Goal: Information Seeking & Learning: Learn about a topic

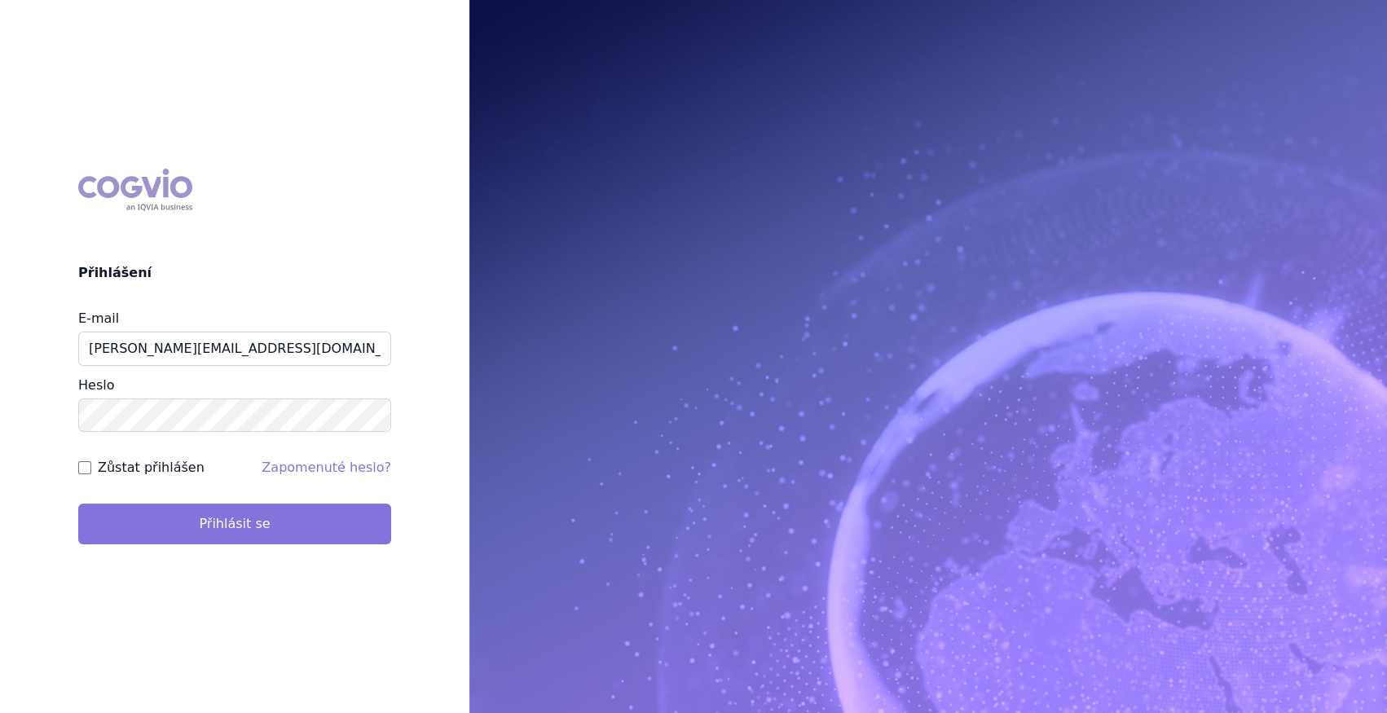
click at [275, 524] on button "Přihlásit se" at bounding box center [234, 524] width 313 height 41
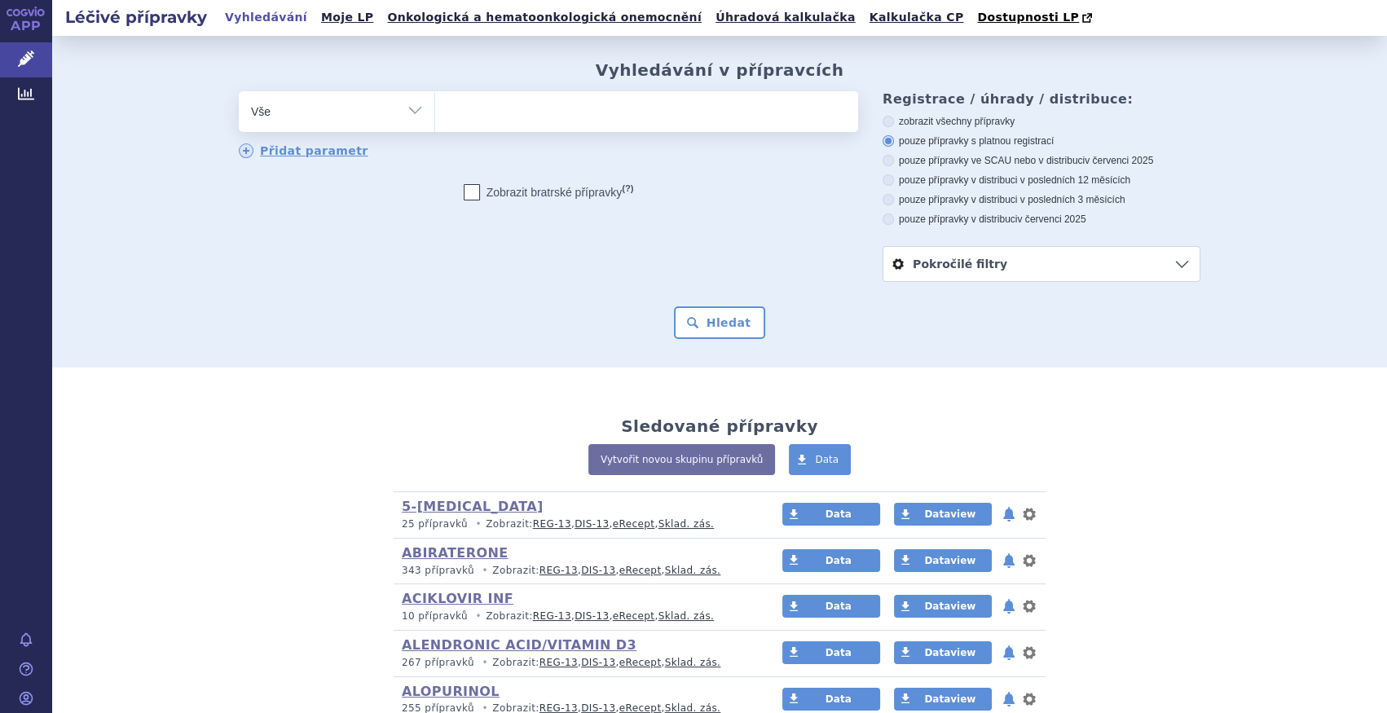
click at [408, 118] on select "Vše Přípravek/SUKL kód MAH VPOIS ATC/Aktivní látka Léková forma Síla" at bounding box center [337, 109] width 196 height 37
select select "filter-atc-group"
click at [239, 92] on select "Vše Přípravek/SUKL kód MAH VPOIS ATC/Aktivní látka Léková forma Síla" at bounding box center [337, 109] width 196 height 37
click at [465, 118] on ul at bounding box center [646, 108] width 423 height 34
click at [435, 118] on select at bounding box center [434, 110] width 1 height 41
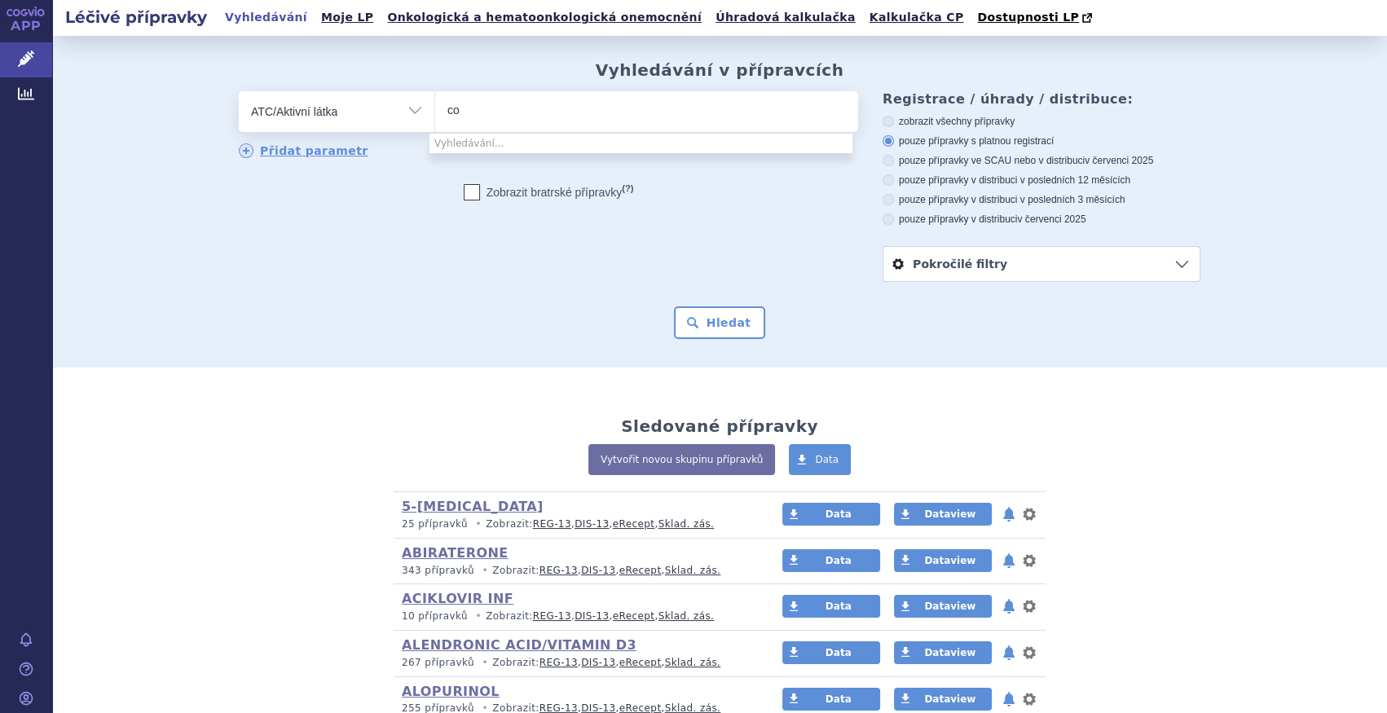
type input "c"
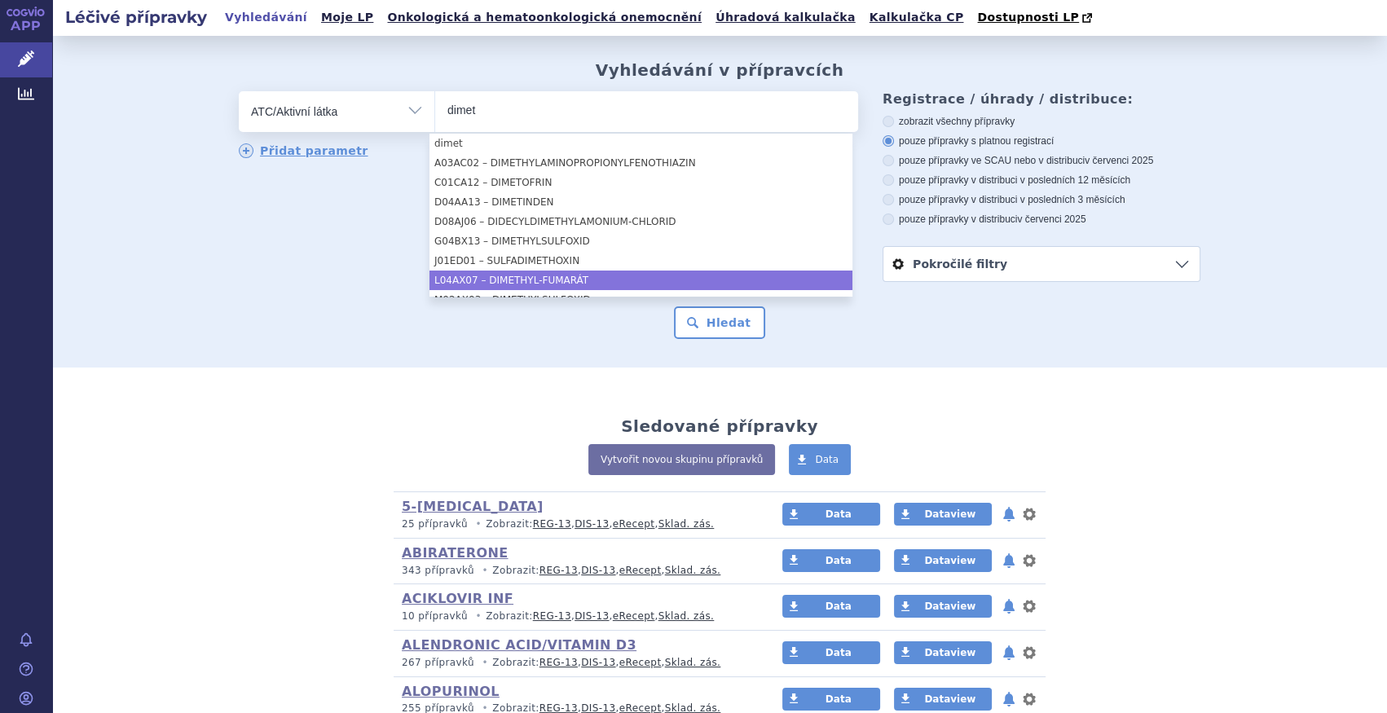
type input "dimet"
select select "L04AX07"
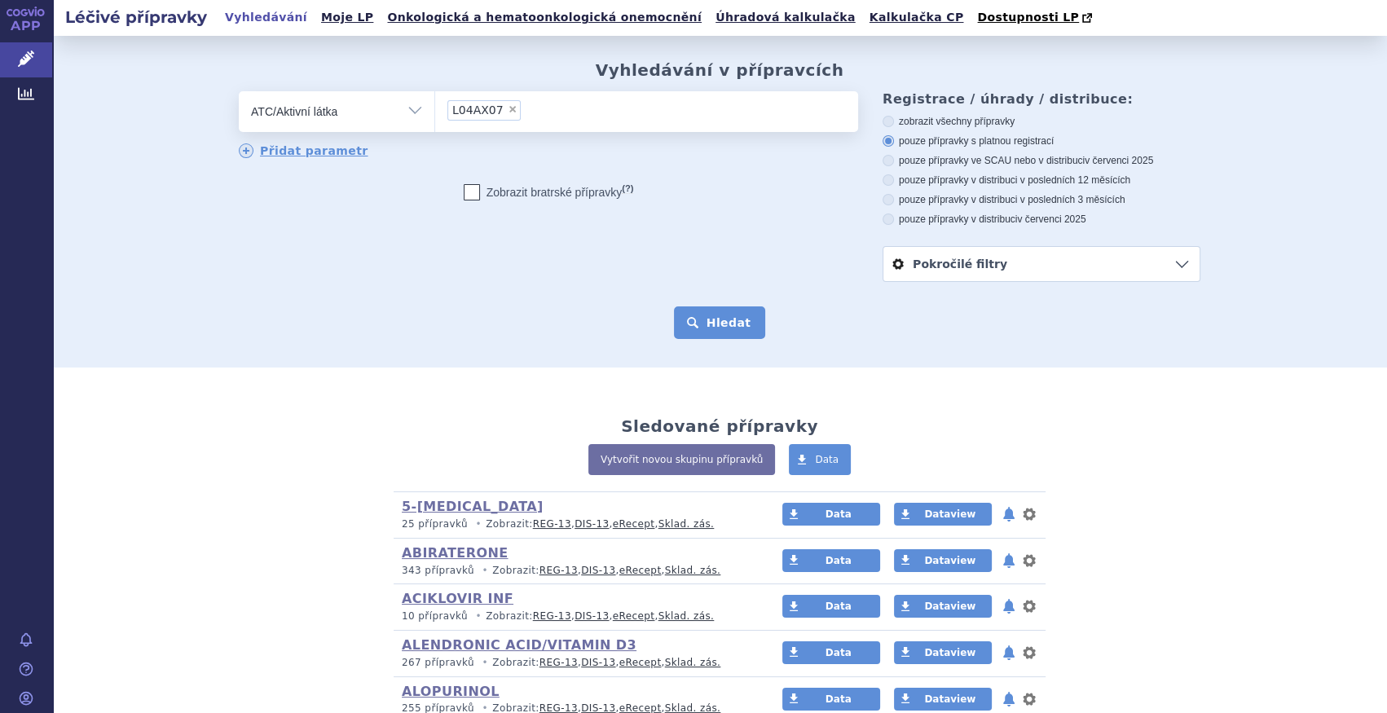
click at [706, 322] on button "Hledat" at bounding box center [720, 322] width 92 height 33
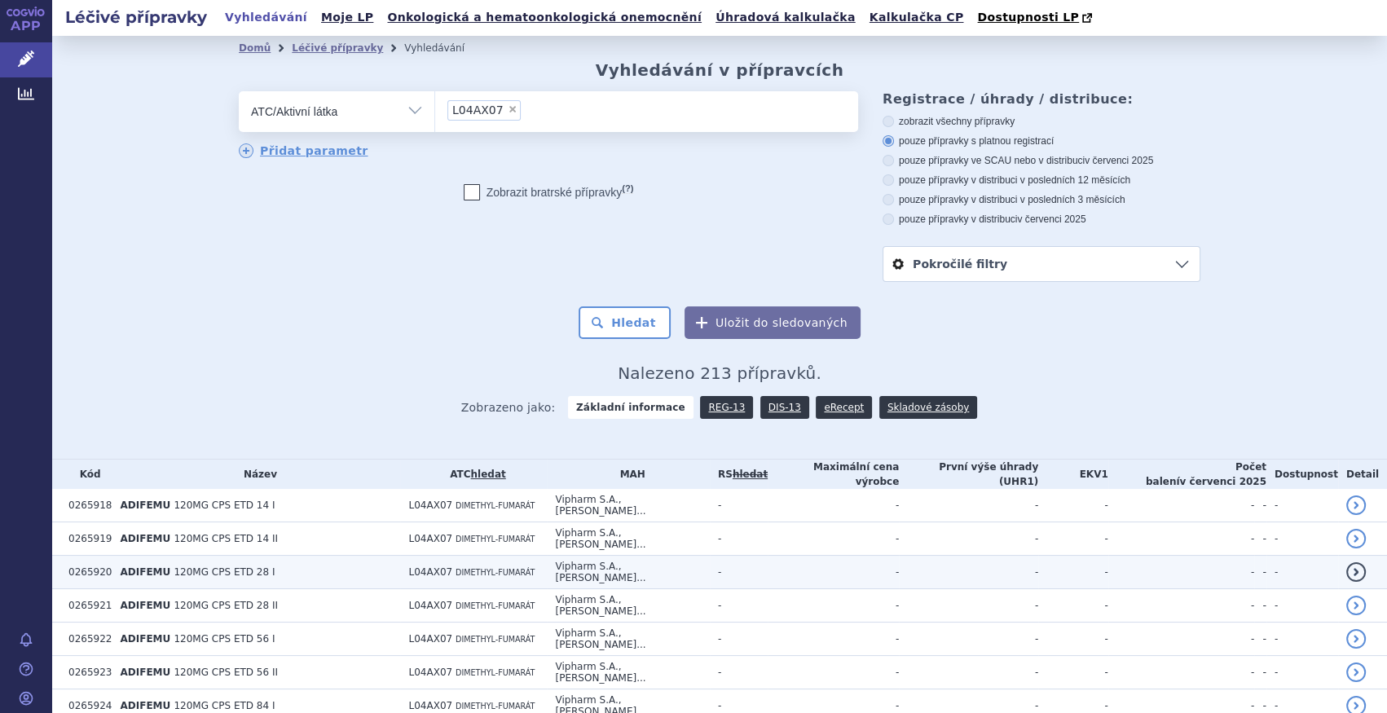
scroll to position [148, 0]
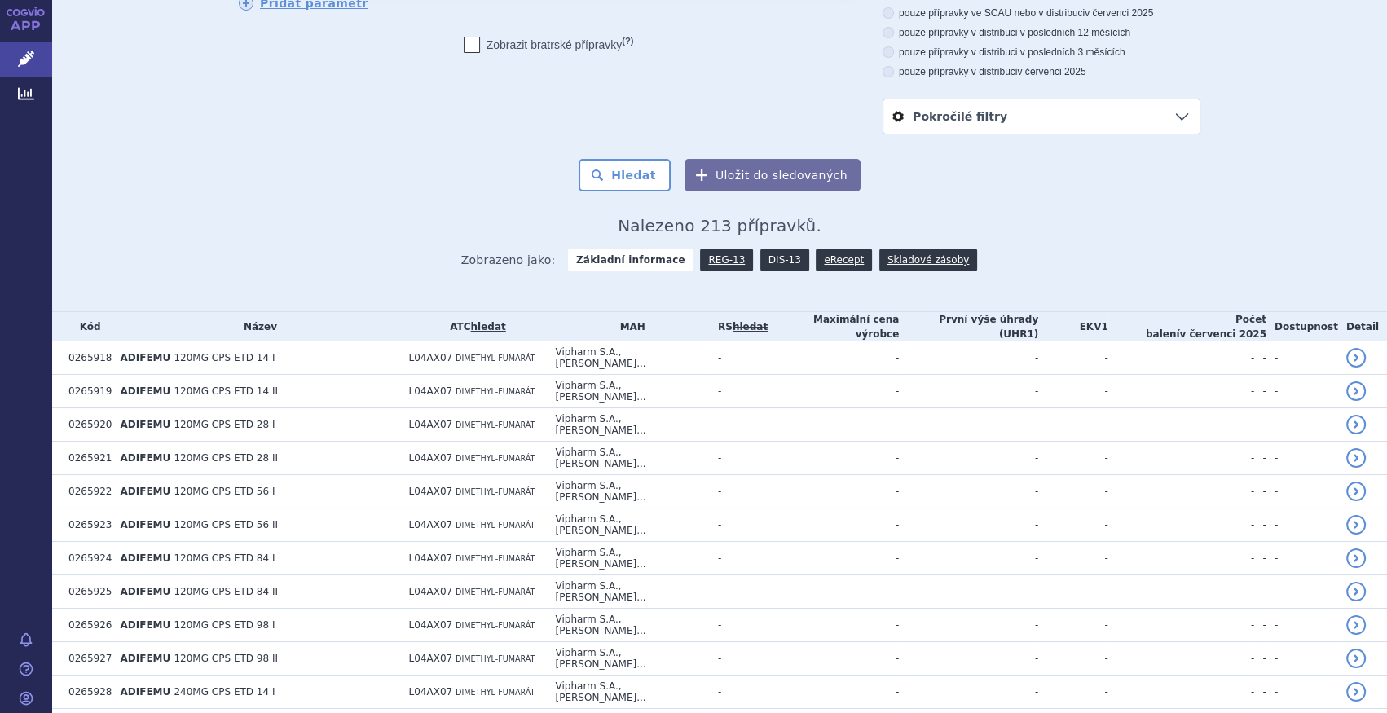
click at [765, 260] on link "DIS-13" at bounding box center [784, 260] width 49 height 23
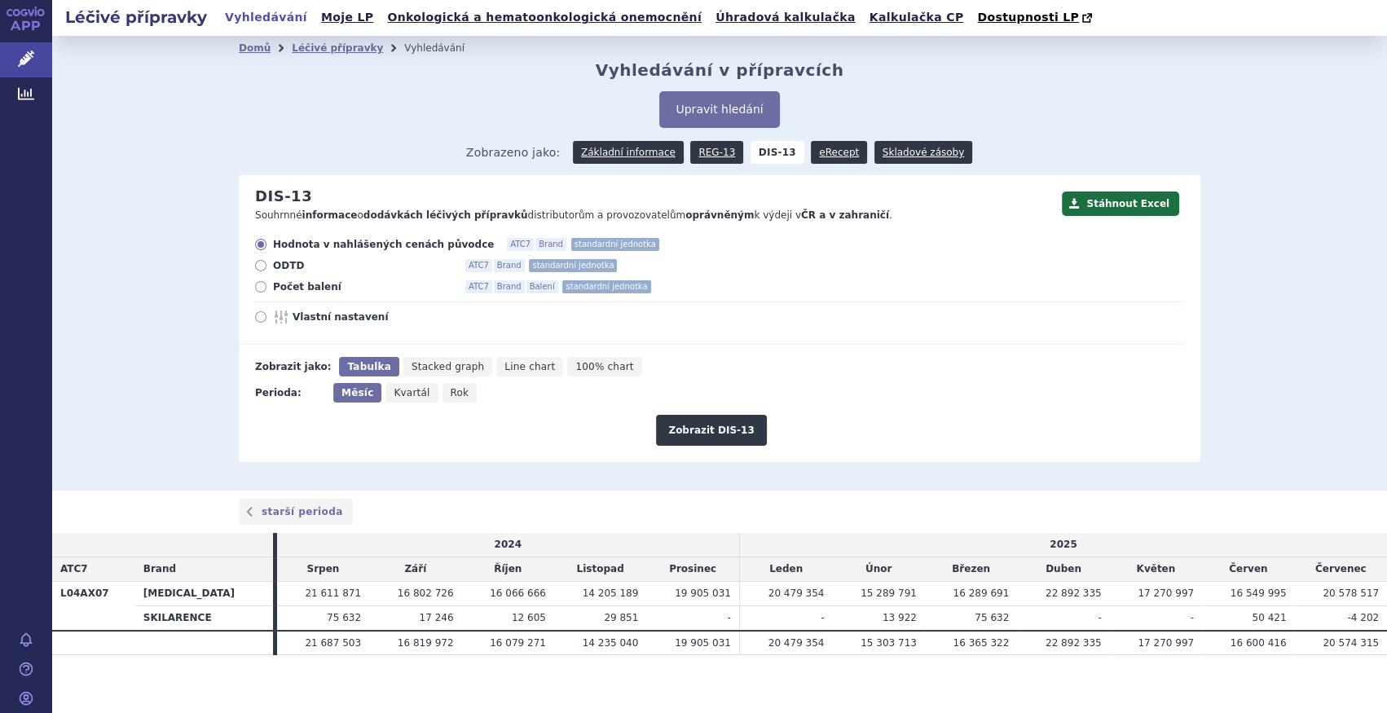
click at [1025, 514] on div "starší perioda" at bounding box center [719, 512] width 1027 height 26
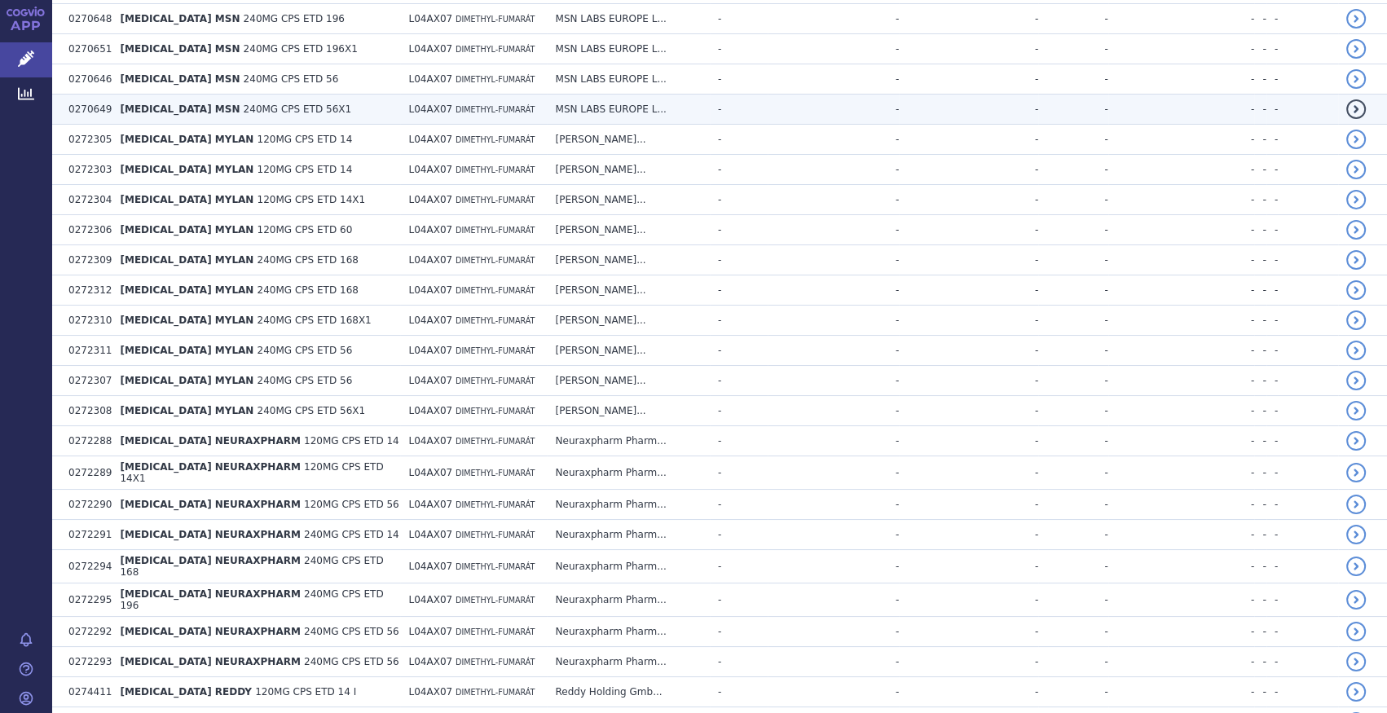
scroll to position [2898, 0]
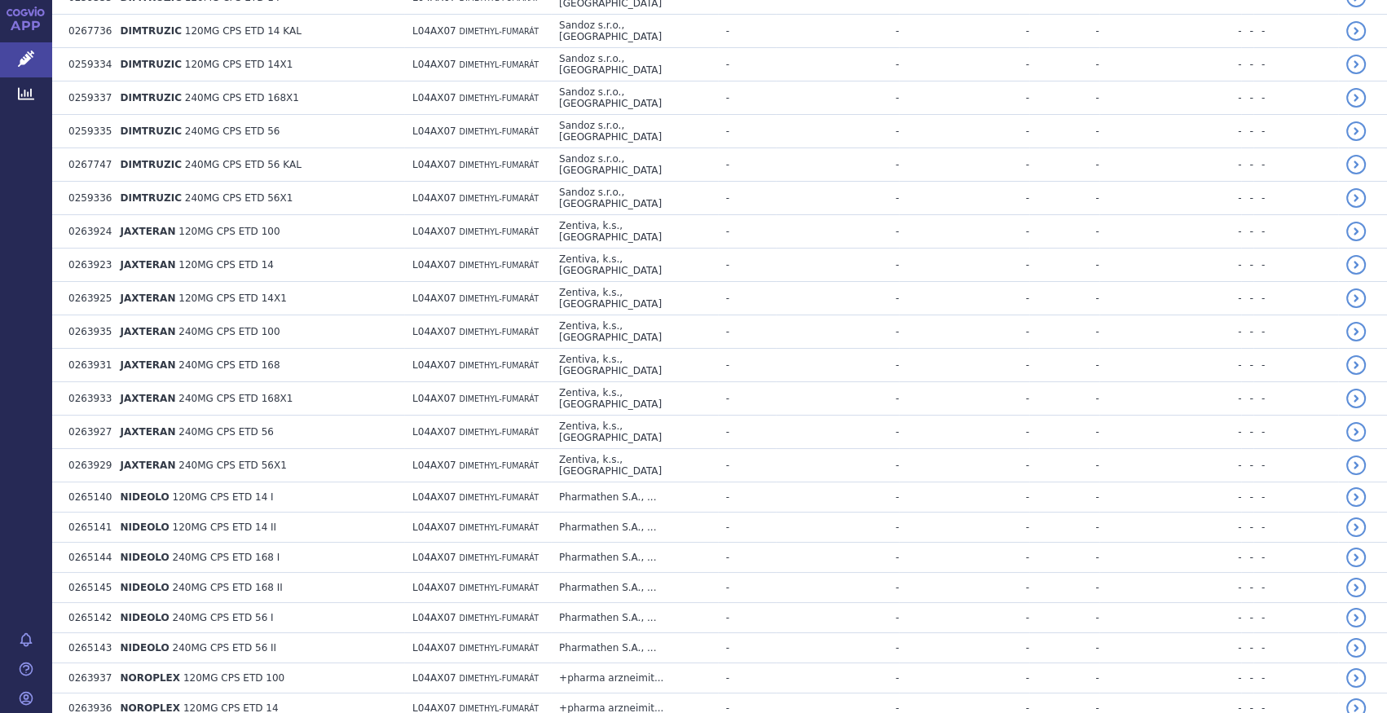
scroll to position [5904, 0]
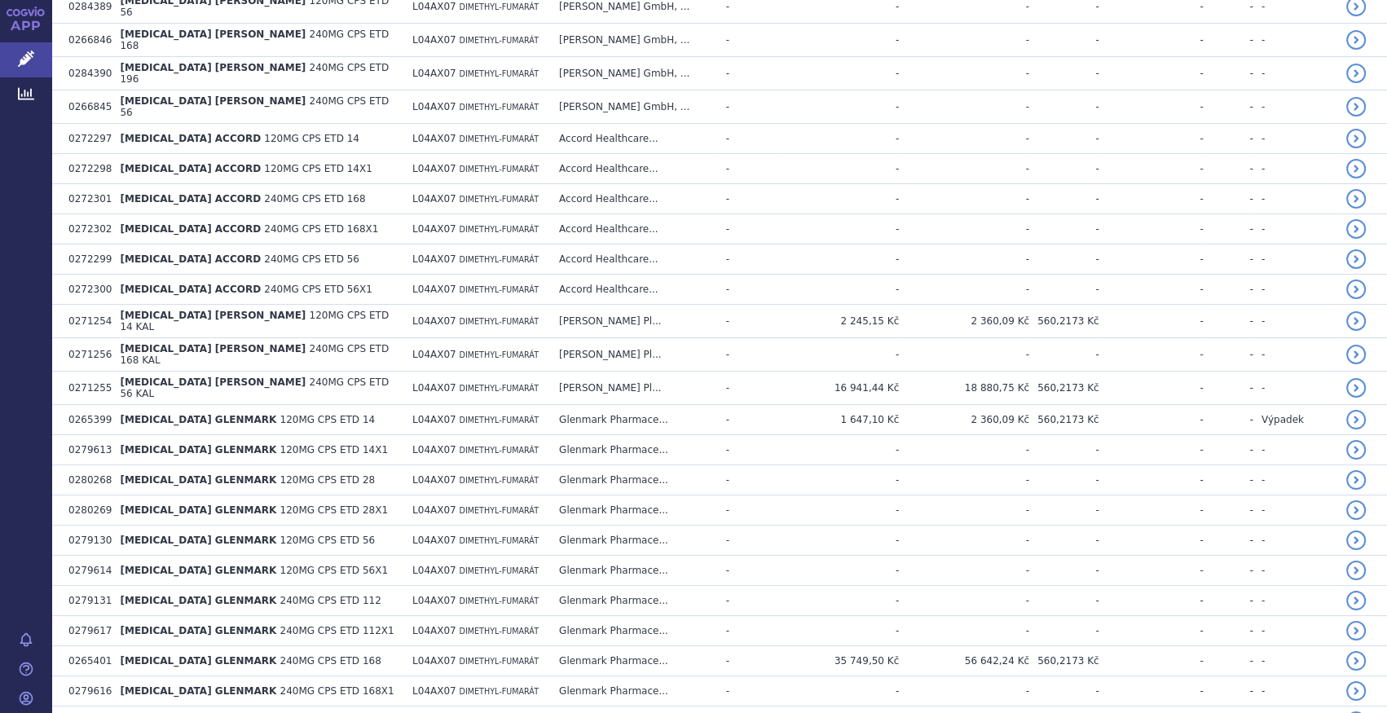
scroll to position [0, 0]
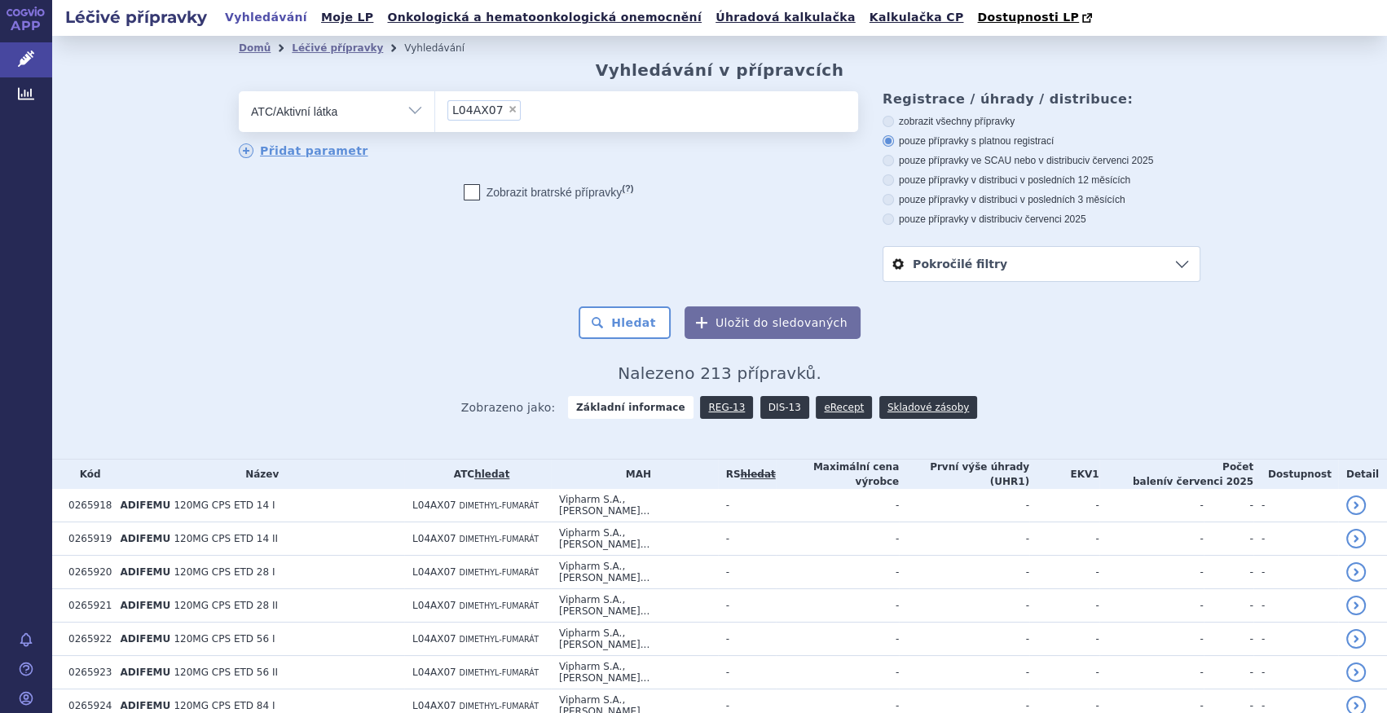
click at [769, 399] on link "DIS-13" at bounding box center [784, 407] width 49 height 23
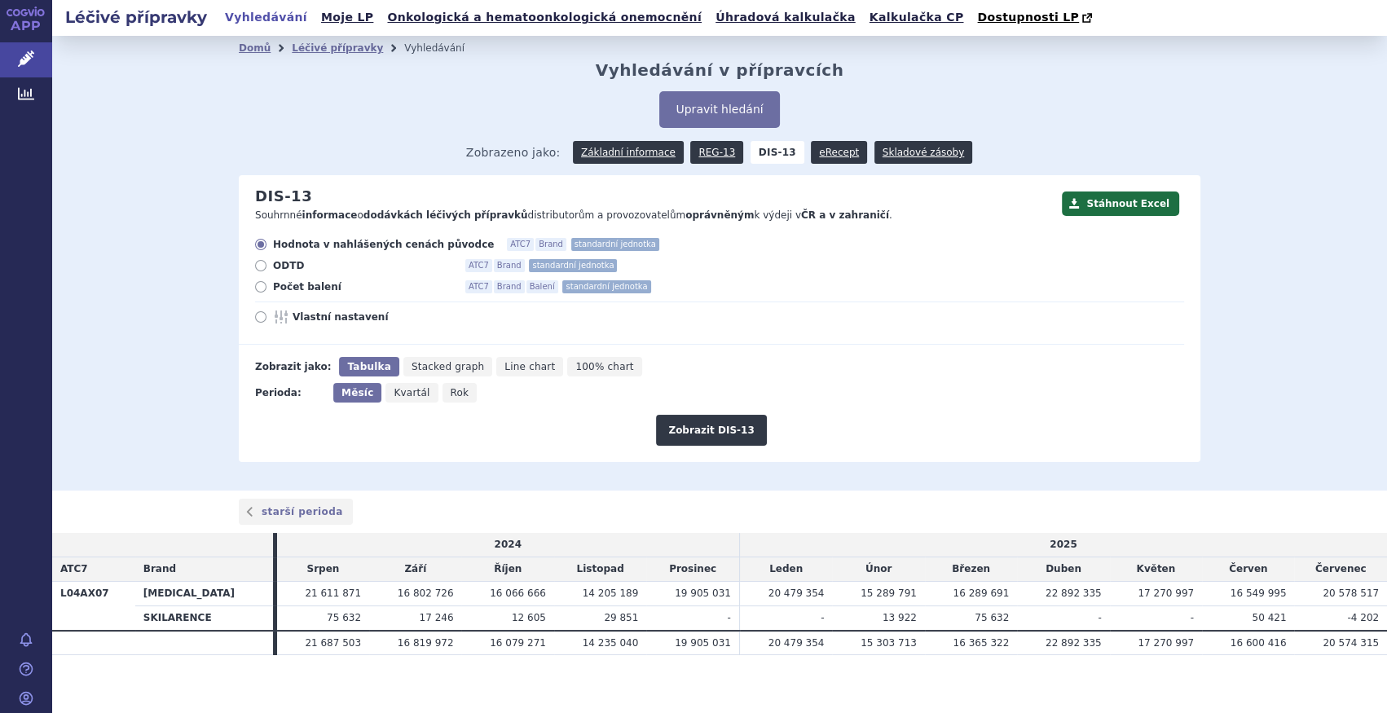
click at [306, 285] on span "Počet balení" at bounding box center [362, 286] width 179 height 13
click at [267, 285] on input "Počet balení ATC7 Brand Balení standardní jednotka" at bounding box center [262, 289] width 11 height 11
radio input "true"
click at [726, 422] on button "Zobrazit DIS-13" at bounding box center [711, 430] width 110 height 31
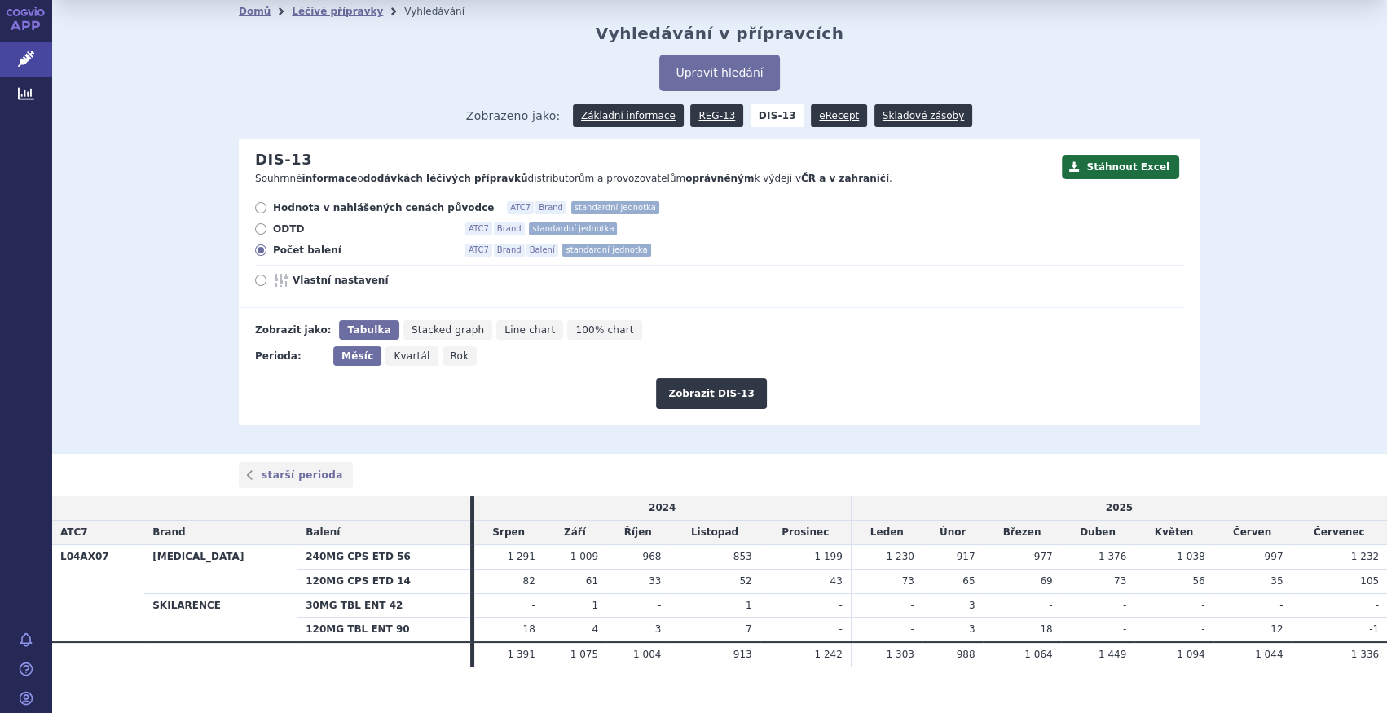
scroll to position [57, 0]
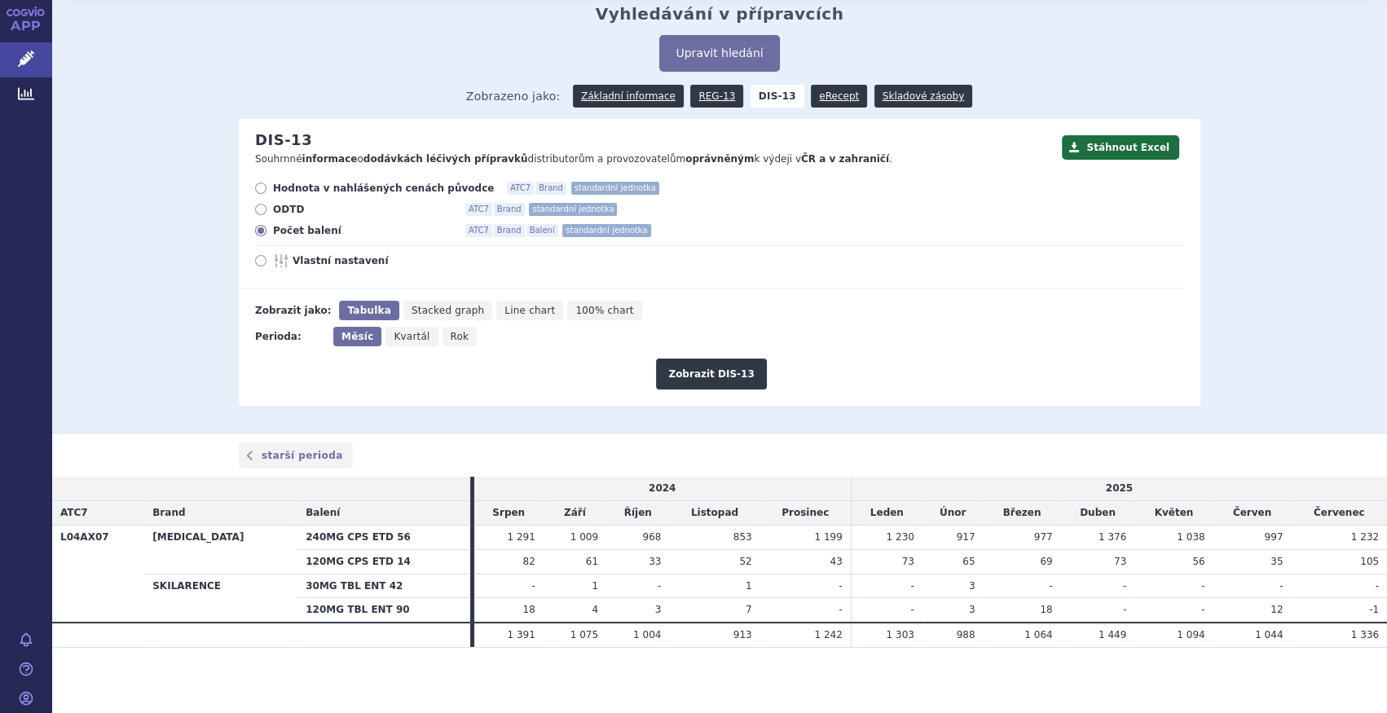
click at [451, 336] on span "Rok" at bounding box center [460, 336] width 19 height 11
click at [447, 336] on input "Rok" at bounding box center [448, 332] width 11 height 11
radio input "true"
click at [706, 382] on button "Zobrazit DIS-13" at bounding box center [711, 374] width 110 height 31
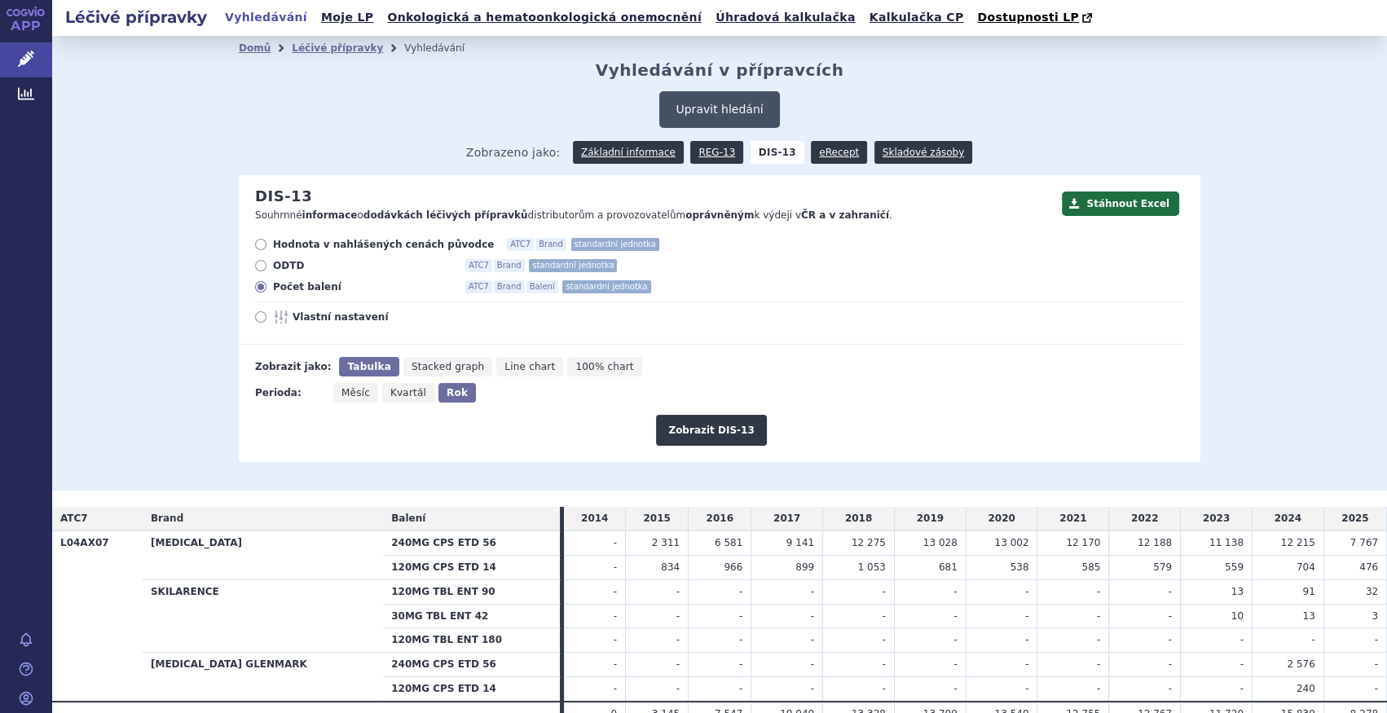
click at [703, 110] on button "Upravit hledání" at bounding box center [719, 109] width 120 height 37
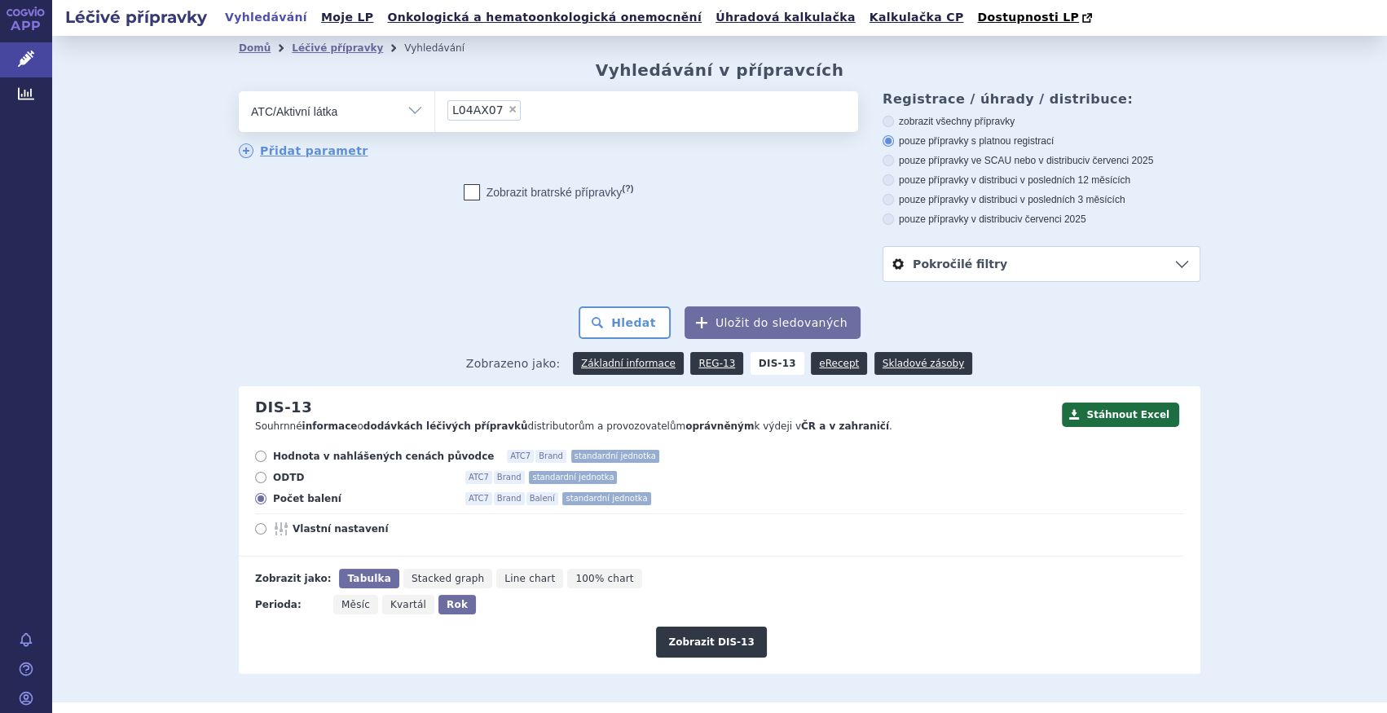
click at [508, 110] on span "×" at bounding box center [513, 109] width 10 height 10
click at [435, 110] on select "L04AX07" at bounding box center [434, 110] width 1 height 41
select select
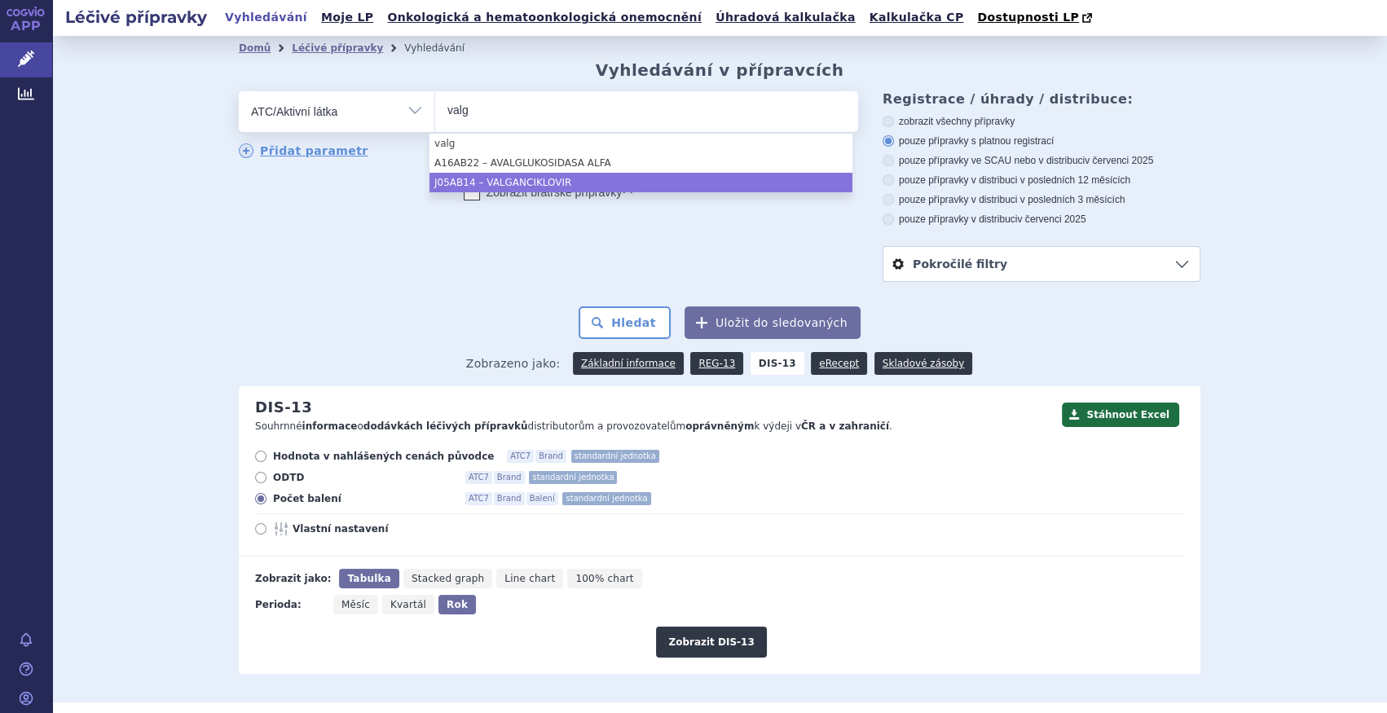
type input "valg"
select select "J05AB14"
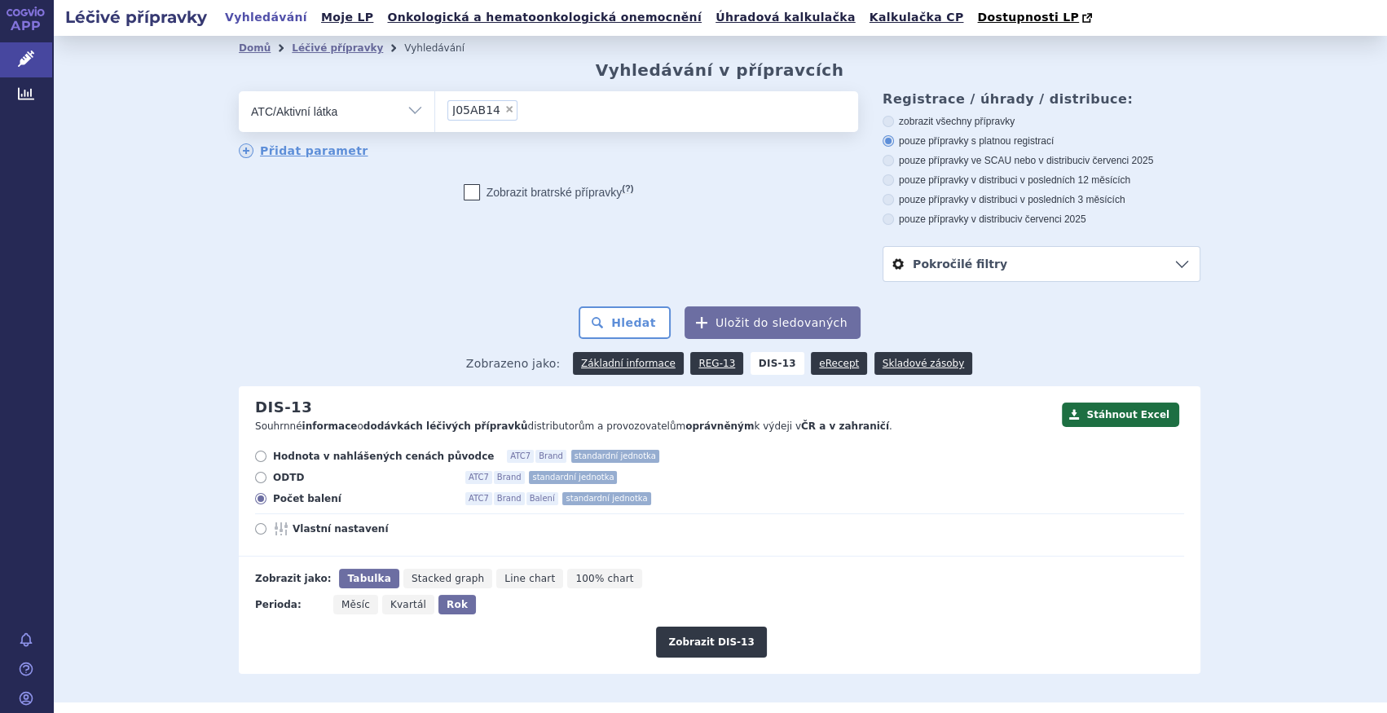
click at [600, 303] on form "odstranit Vše Přípravek/SUKL kód MAH VPOIS ATC/Aktivní látka J05AB14" at bounding box center [720, 215] width 962 height 248
click at [620, 317] on button "Hledat" at bounding box center [625, 322] width 92 height 33
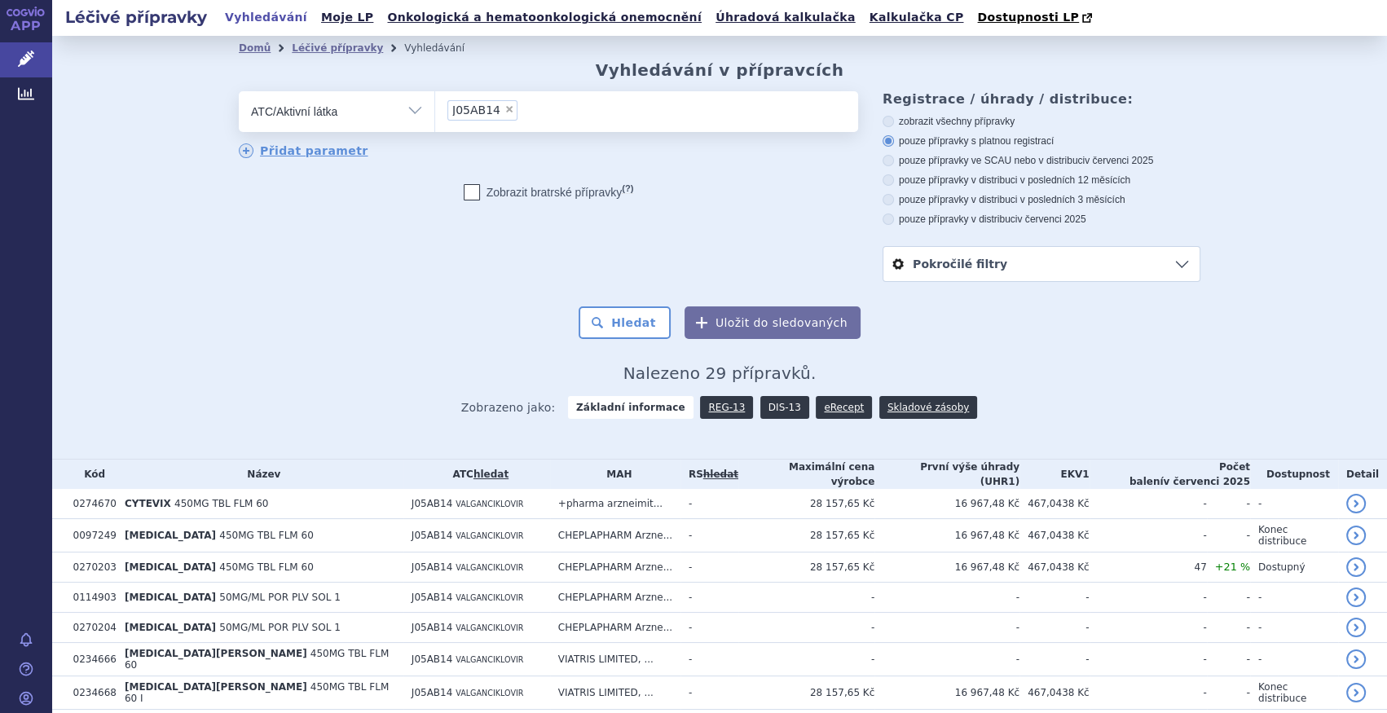
click at [782, 410] on link "DIS-13" at bounding box center [784, 407] width 49 height 23
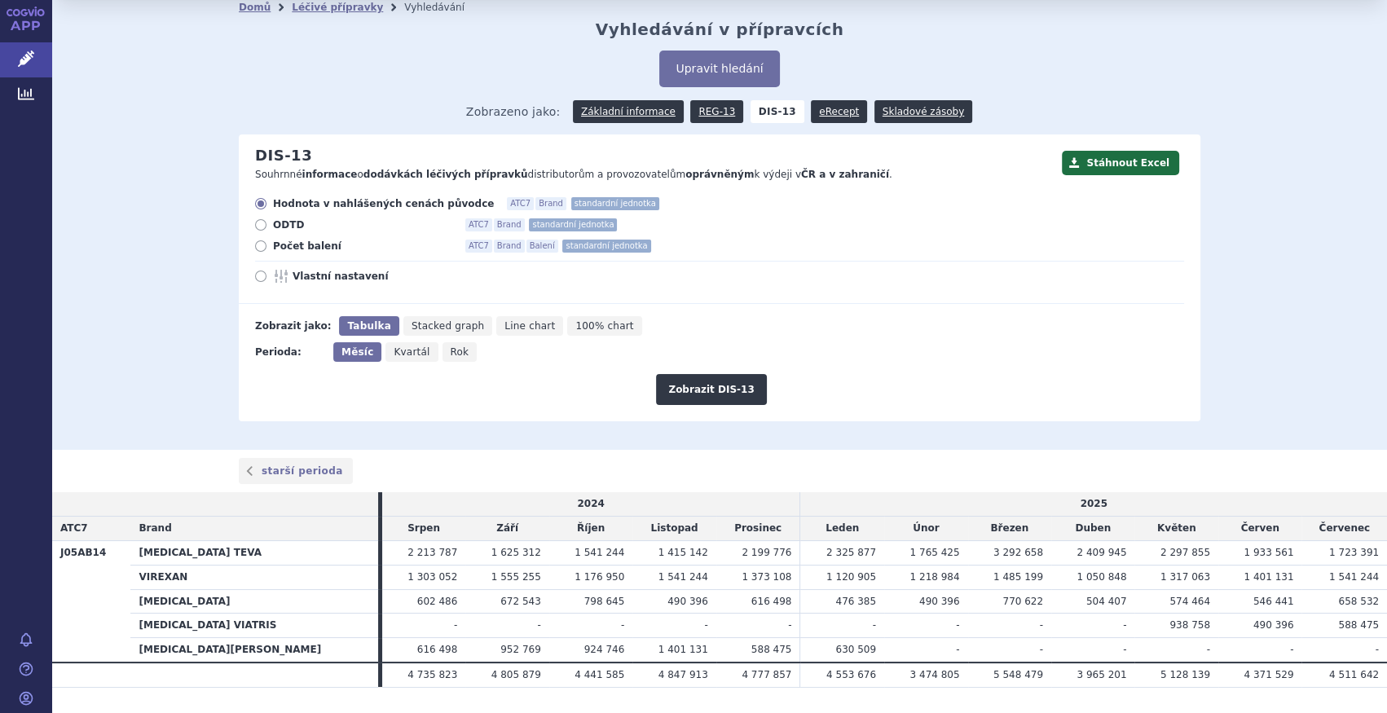
scroll to position [82, 0]
